Goal: Task Accomplishment & Management: Manage account settings

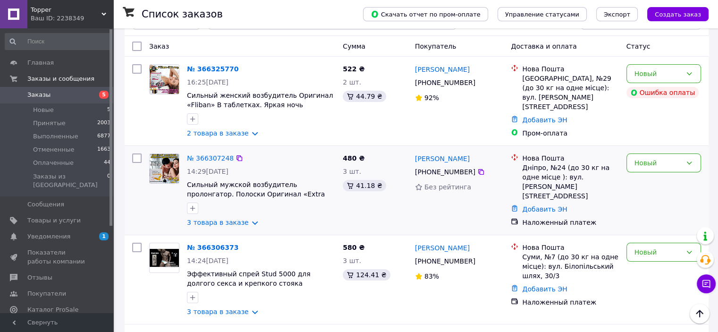
scroll to position [94, 0]
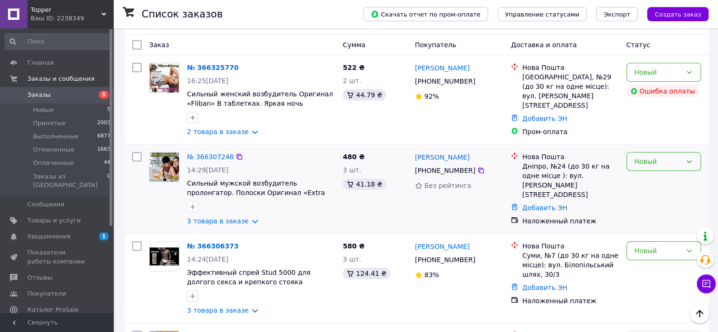
click at [654, 156] on div "Новый" at bounding box center [658, 161] width 47 height 10
click at [659, 174] on li "Принят" at bounding box center [664, 173] width 74 height 17
click at [201, 153] on link "№ 366307248" at bounding box center [210, 157] width 47 height 8
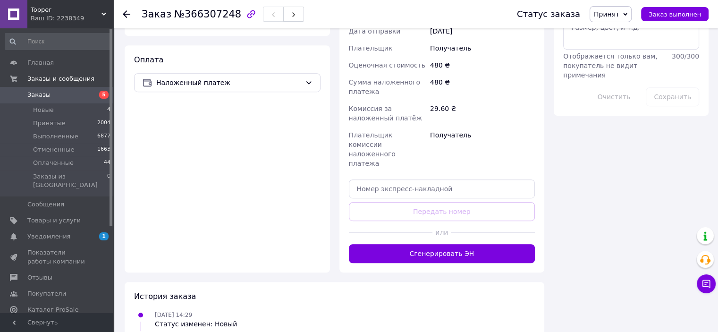
scroll to position [563, 0]
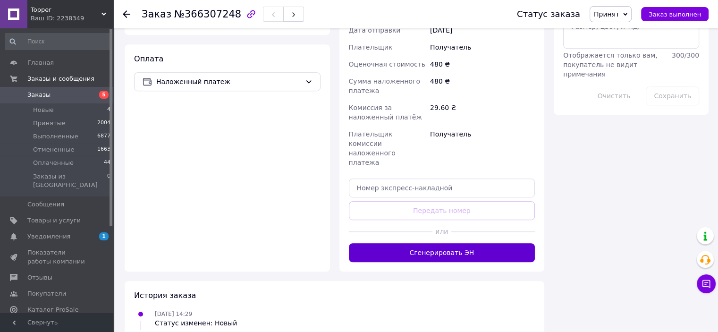
click at [460, 243] on button "Сгенерировать ЭН" at bounding box center [442, 252] width 187 height 19
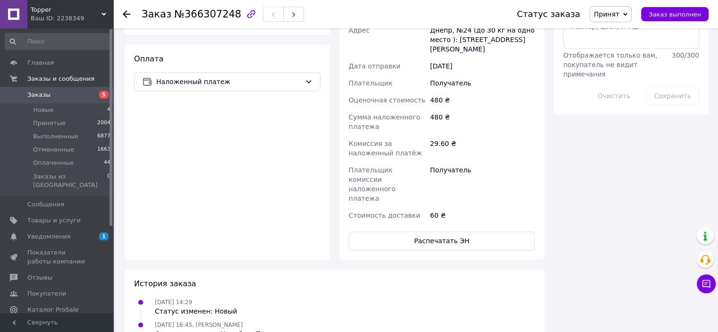
click at [50, 89] on link "Заказы 5" at bounding box center [58, 95] width 116 height 16
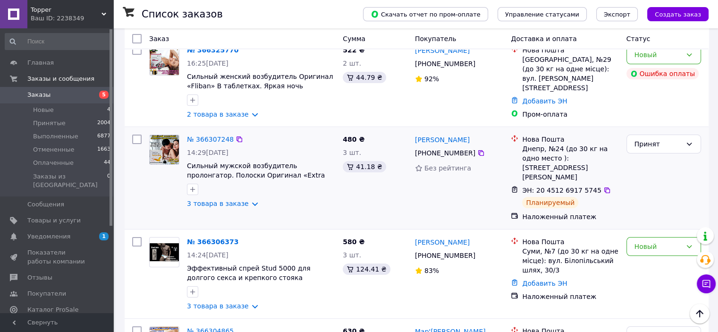
scroll to position [142, 0]
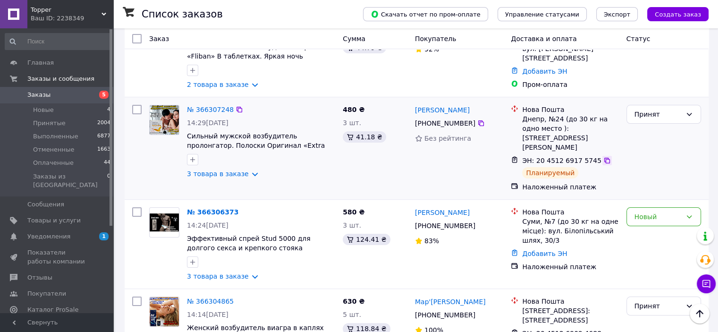
click at [604, 158] on icon at bounding box center [607, 161] width 6 height 6
click at [619, 180] on div "Наложенный платеж" at bounding box center [570, 186] width 100 height 13
click at [646, 157] on div "Принят" at bounding box center [664, 148] width 82 height 94
click at [672, 212] on div "Новый" at bounding box center [658, 217] width 47 height 10
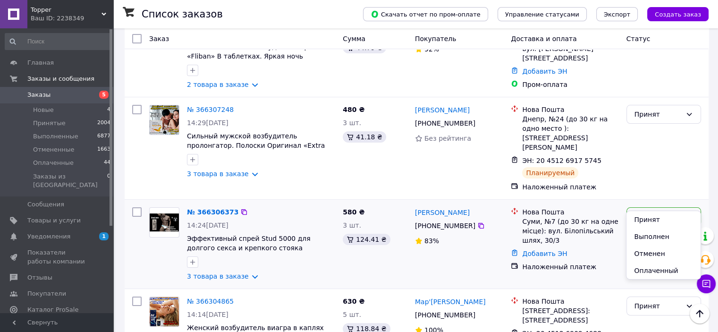
click at [666, 222] on li "Принят" at bounding box center [664, 219] width 74 height 17
click at [219, 208] on link "№ 366306373" at bounding box center [210, 212] width 47 height 8
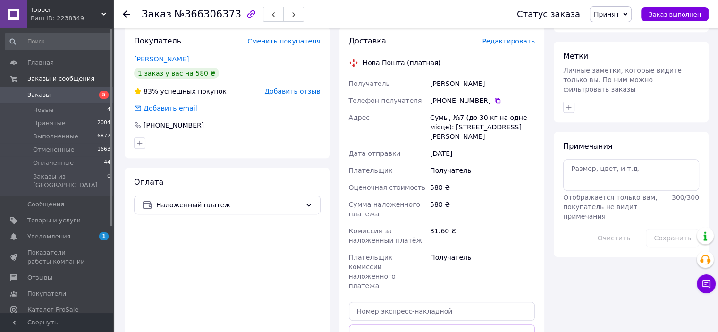
scroll to position [472, 0]
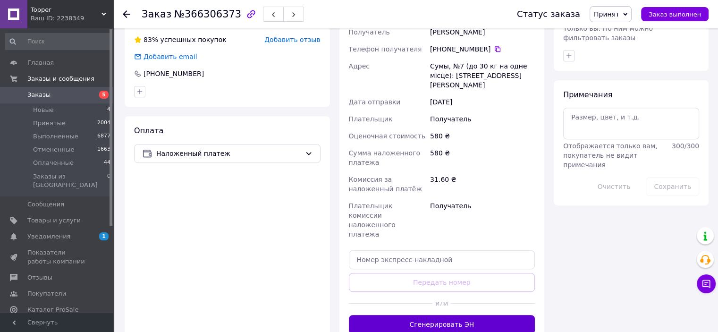
click at [437, 315] on button "Сгенерировать ЭН" at bounding box center [442, 324] width 187 height 19
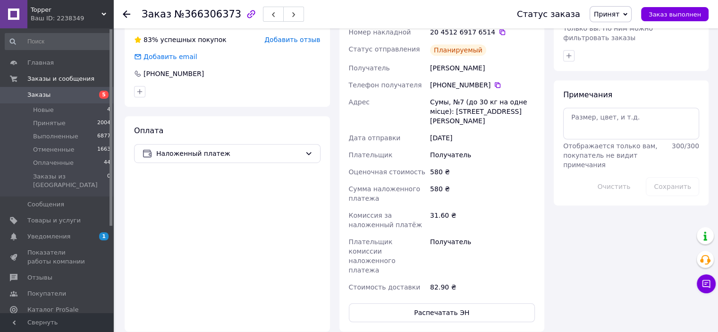
click at [55, 94] on span "Заказы" at bounding box center [57, 95] width 60 height 9
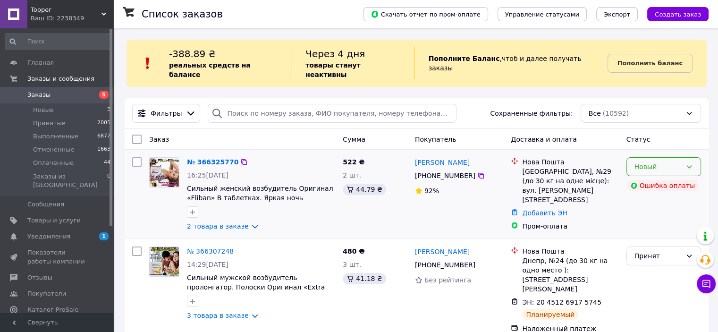
click at [697, 159] on div "Новый" at bounding box center [664, 166] width 75 height 19
click at [693, 176] on li "Принят" at bounding box center [664, 178] width 74 height 17
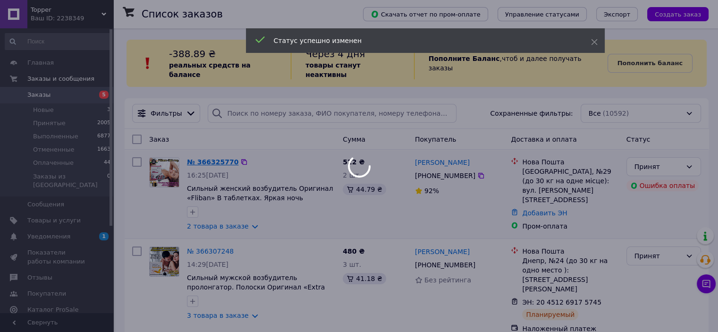
click at [223, 158] on link "№ 366325770" at bounding box center [212, 162] width 51 height 8
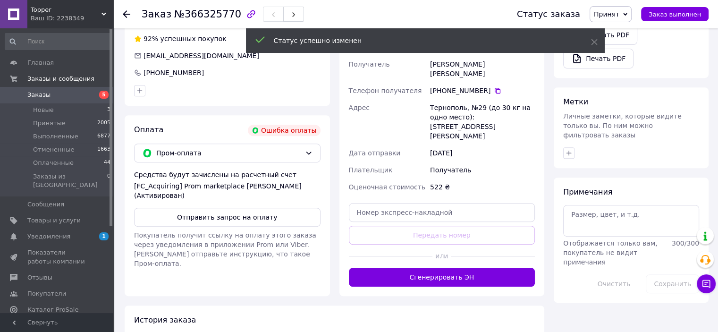
scroll to position [378, 0]
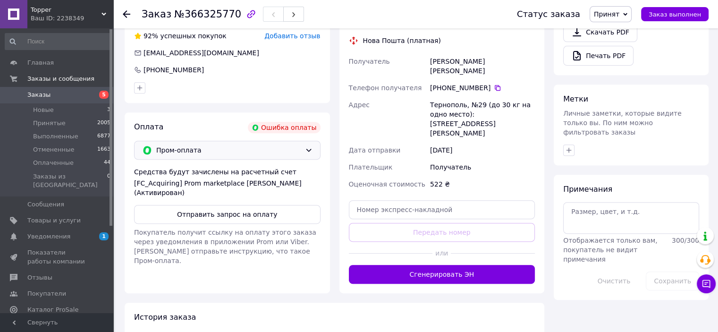
click at [251, 152] on span "Пром-оплата" at bounding box center [228, 150] width 145 height 10
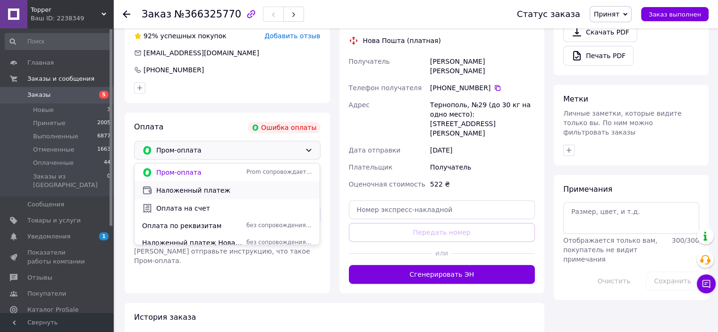
click at [193, 189] on span "Наложенный платеж" at bounding box center [234, 190] width 156 height 9
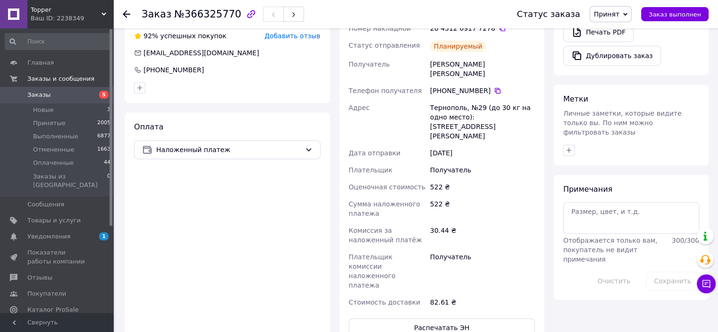
click at [71, 91] on span "Заказы" at bounding box center [57, 95] width 60 height 9
